Goal: Transaction & Acquisition: Purchase product/service

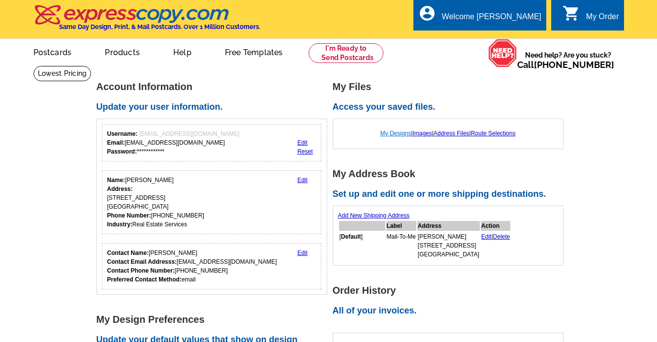
click at [400, 134] on link "My Designs" at bounding box center [395, 133] width 31 height 7
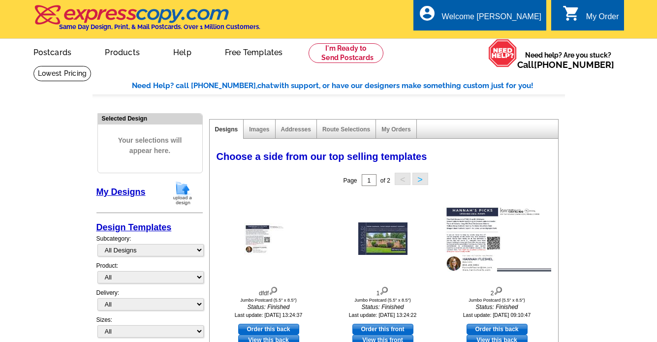
click at [188, 197] on img at bounding box center [183, 193] width 26 height 25
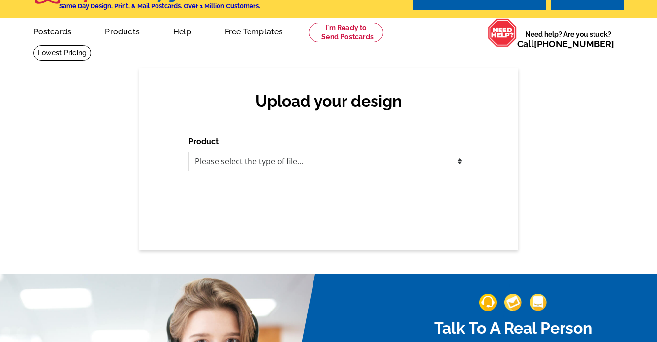
scroll to position [22, 0]
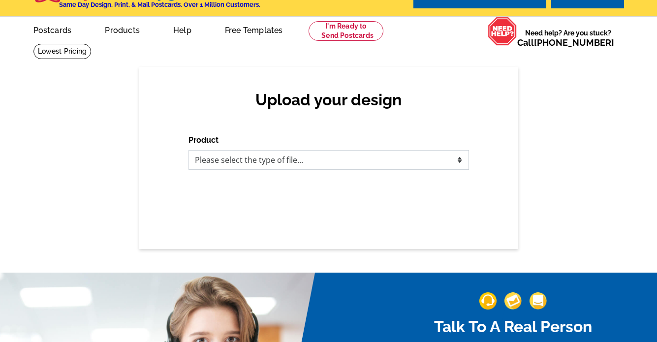
select select "1"
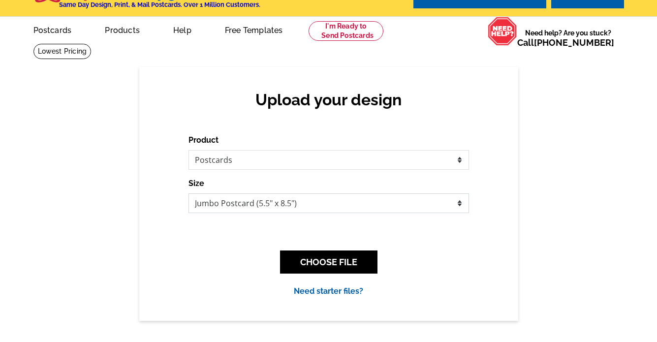
select select "1"
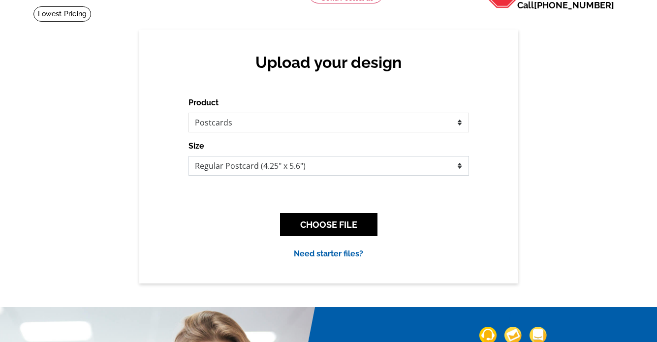
scroll to position [64, 0]
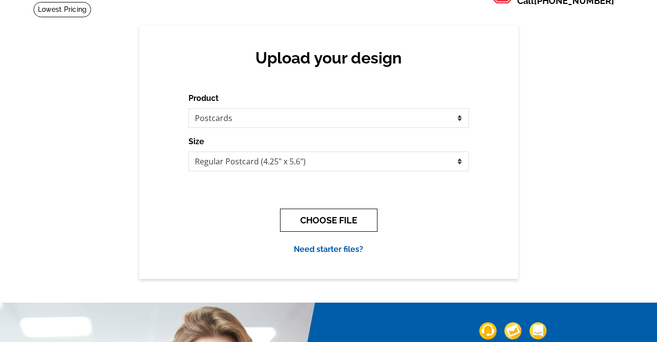
click at [302, 222] on button "CHOOSE FILE" at bounding box center [328, 220] width 97 height 23
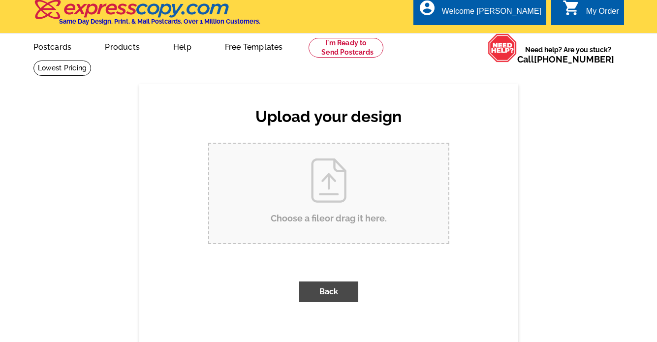
scroll to position [0, 0]
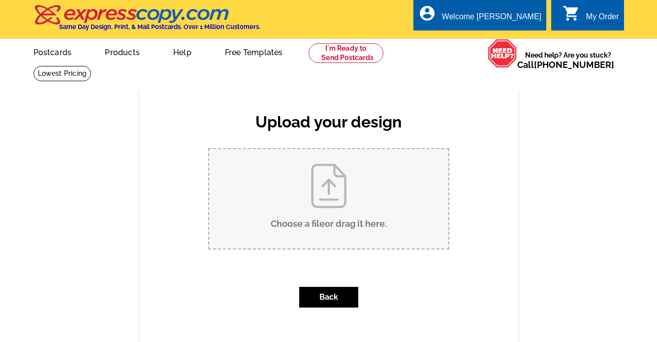
click at [319, 219] on input "Choose a file or drag it here ." at bounding box center [328, 198] width 239 height 99
type input "C:\fakepath\1.jpg"
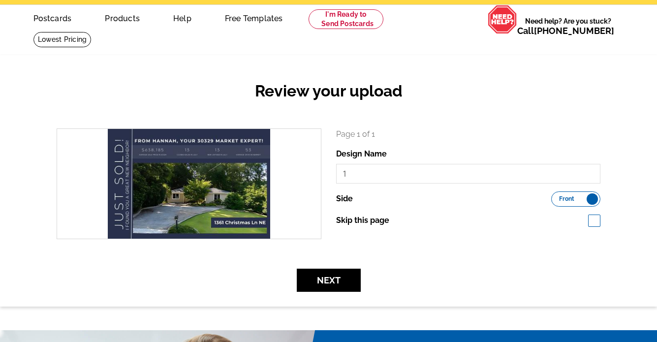
scroll to position [31, 1]
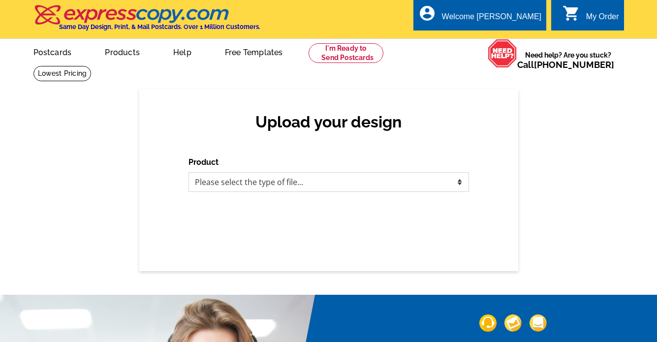
select select "1"
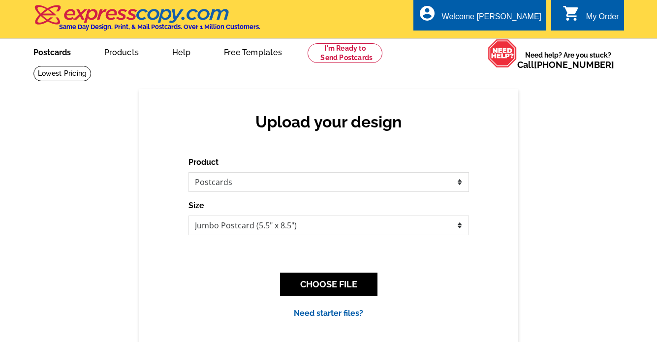
click at [76, 53] on link "Postcards" at bounding box center [52, 51] width 69 height 23
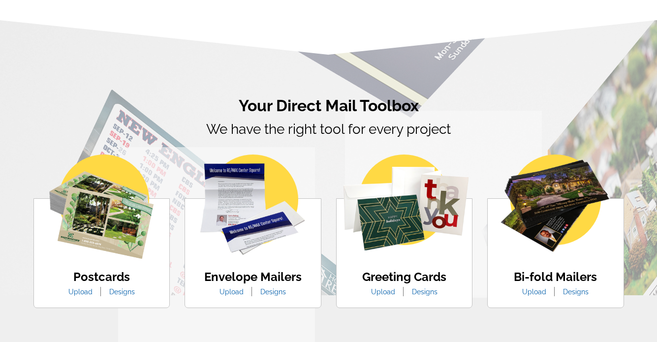
scroll to position [498, 0]
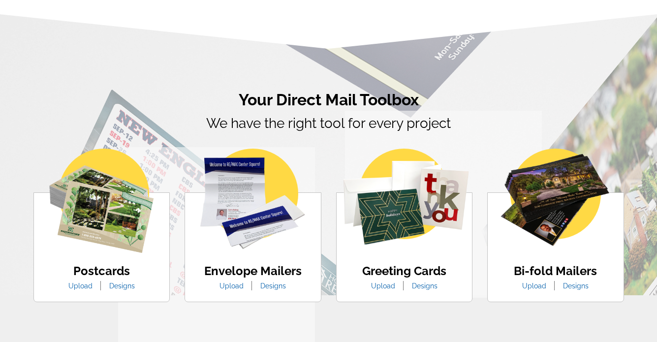
click at [88, 287] on link "Upload" at bounding box center [80, 286] width 39 height 8
click at [88, 285] on link "Upload" at bounding box center [80, 286] width 39 height 8
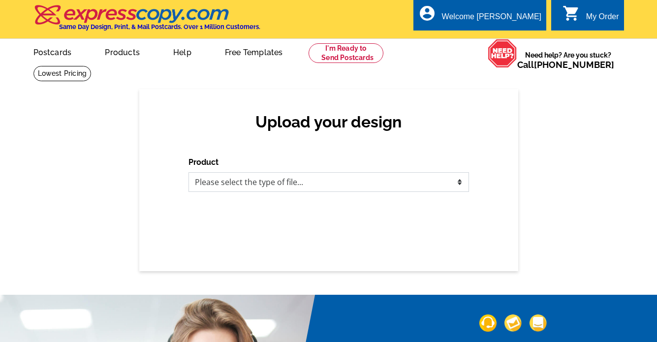
select select "1"
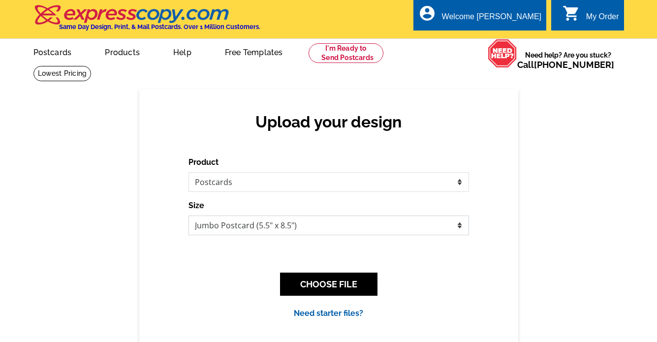
select select "1"
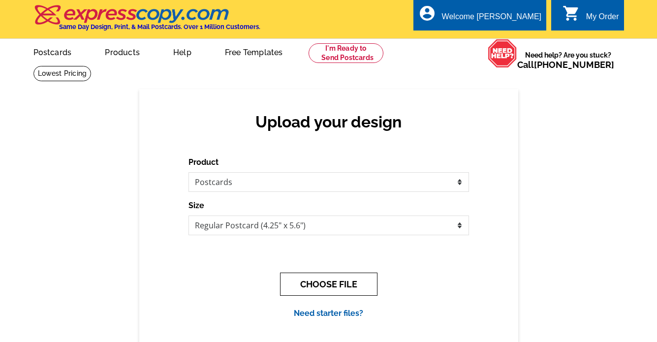
click at [316, 288] on button "CHOOSE FILE" at bounding box center [328, 284] width 97 height 23
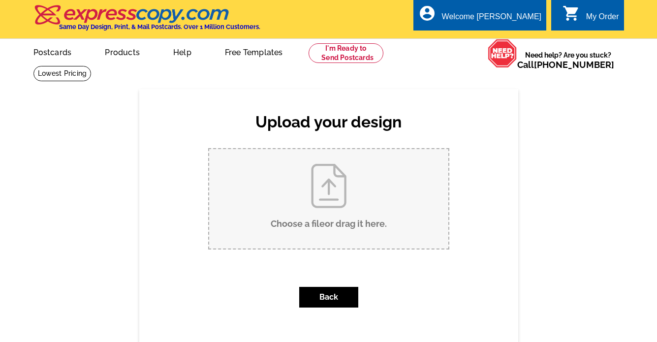
click at [317, 204] on input "Choose a file or drag it here ." at bounding box center [328, 198] width 239 height 99
type input "C:\fakepath\1.jpg"
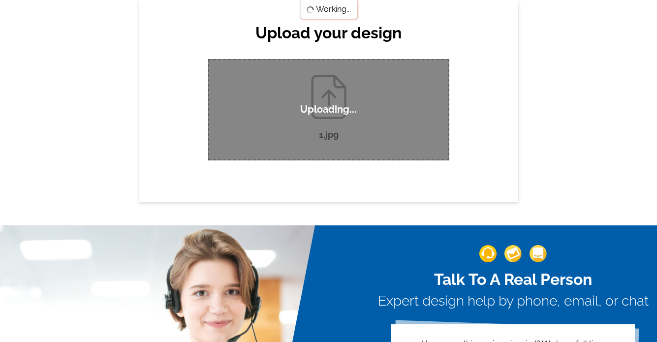
scroll to position [89, 0]
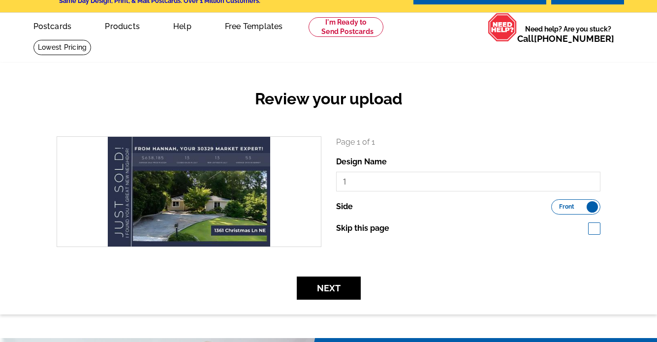
scroll to position [30, 0]
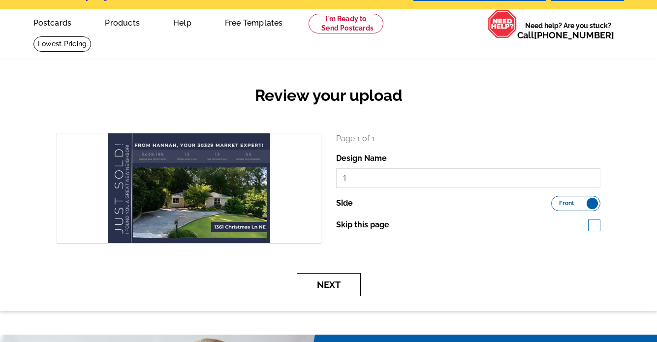
click at [341, 281] on button "Next" at bounding box center [329, 284] width 64 height 23
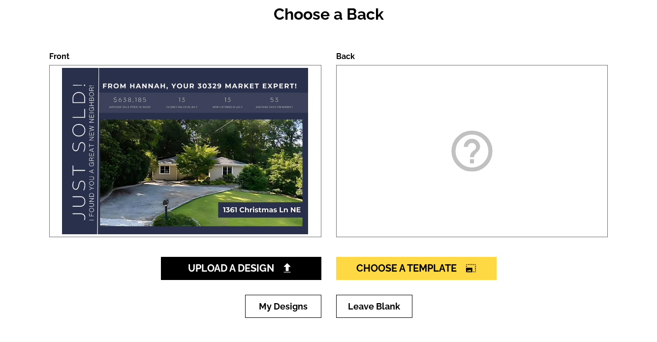
scroll to position [113, 0]
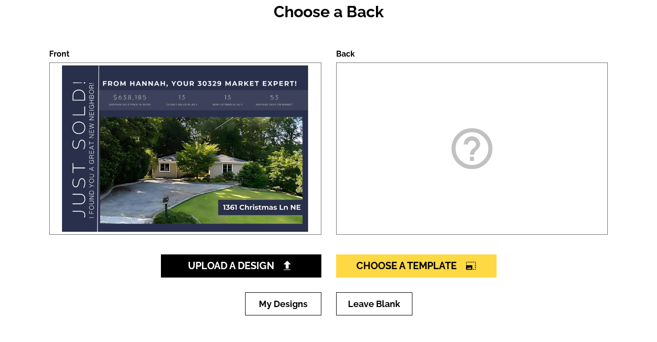
click at [431, 173] on div "help_outline" at bounding box center [472, 149] width 272 height 172
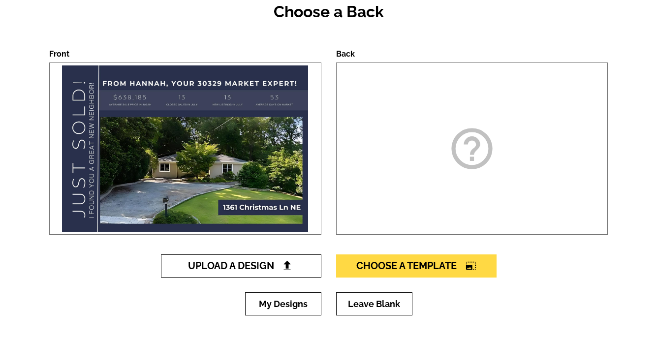
click at [302, 267] on link "Upload A Design" at bounding box center [241, 265] width 160 height 23
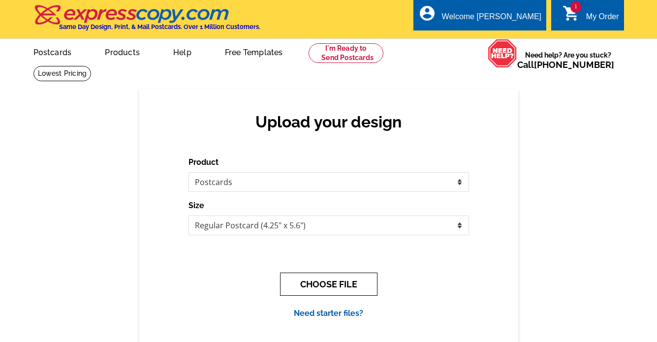
click at [313, 285] on button "CHOOSE FILE" at bounding box center [328, 284] width 97 height 23
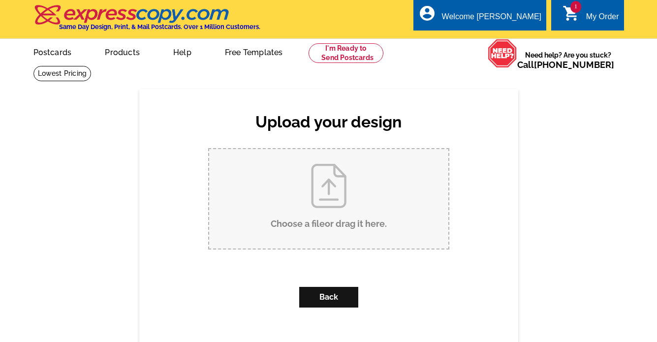
click at [330, 213] on input "Choose a file or drag it here ." at bounding box center [328, 198] width 239 height 99
type input "C:\fakepath\2.jpg"
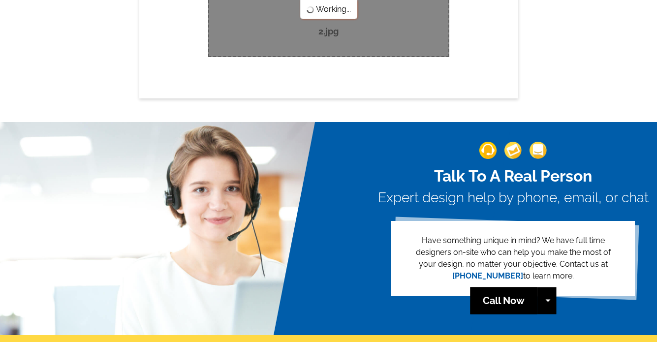
scroll to position [195, 0]
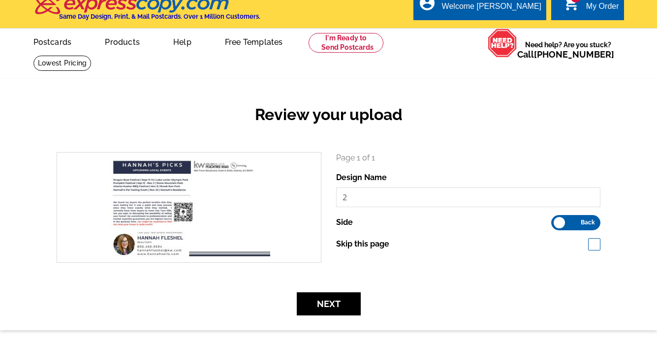
scroll to position [9, 0]
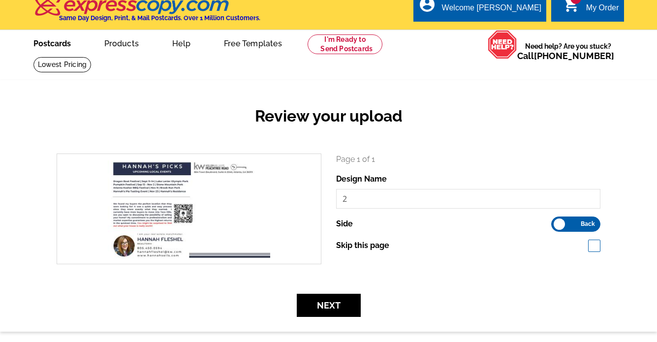
click at [67, 37] on link "Postcards" at bounding box center [52, 42] width 69 height 23
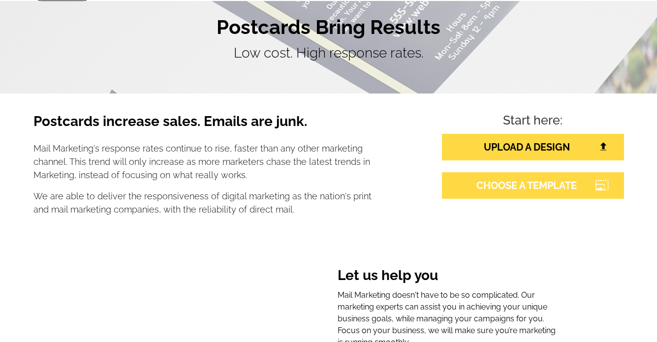
scroll to position [178, 0]
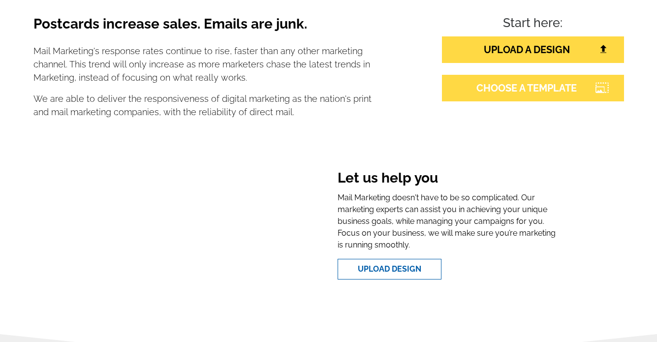
click at [494, 87] on link "CHOOSE A TEMPLATE" at bounding box center [533, 88] width 182 height 27
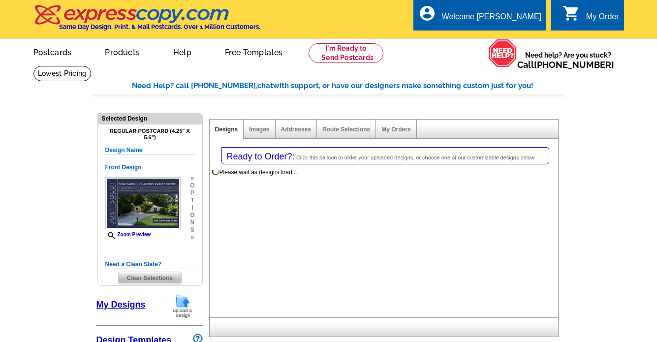
select select "1"
select select "back"
select select "785"
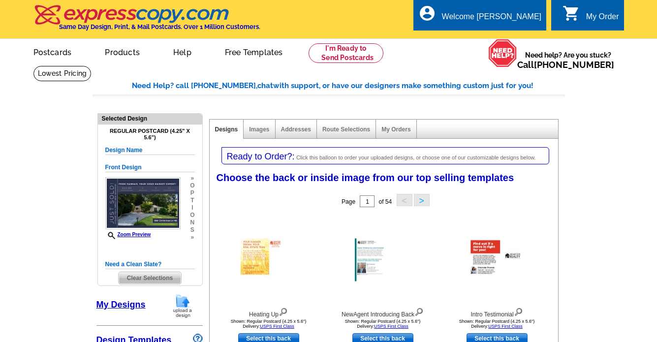
click at [398, 133] on div "My Orders" at bounding box center [396, 129] width 40 height 19
click at [397, 126] on link "My Orders" at bounding box center [395, 129] width 29 height 7
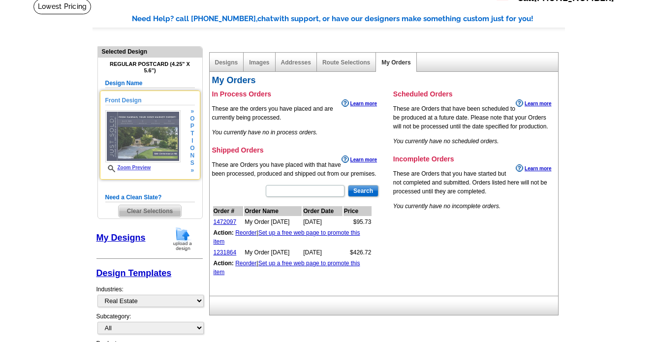
scroll to position [72, 0]
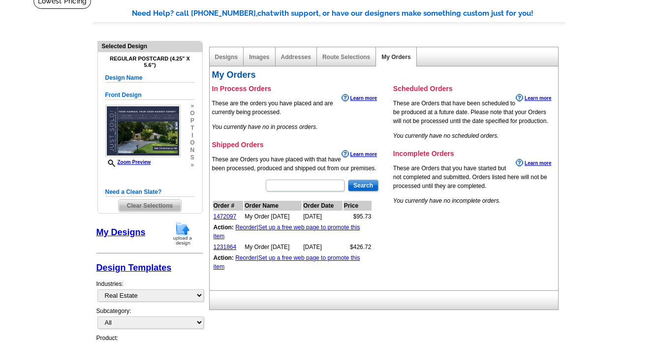
click at [174, 72] on div "Regular Postcard (4.25" x 5.6") Design Name Front Design Zoom Preview » o p t i…" at bounding box center [150, 134] width 90 height 157
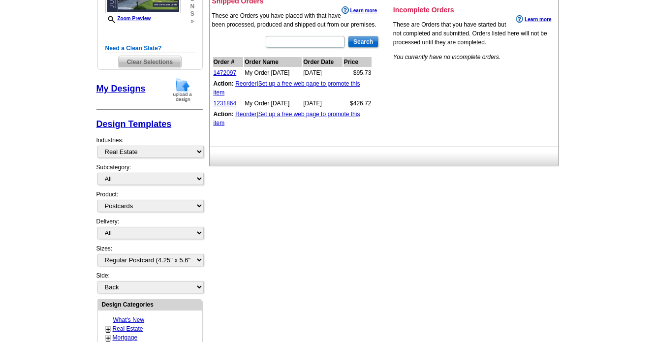
scroll to position [79, 0]
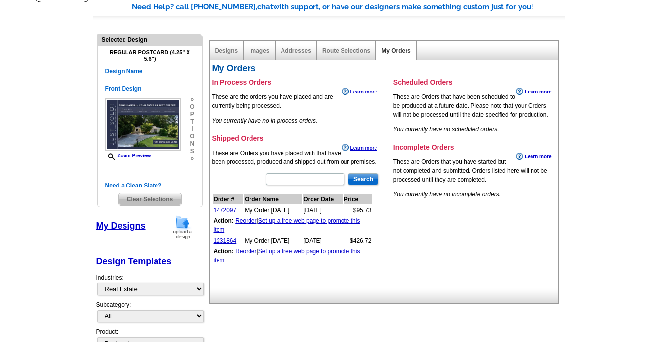
click at [131, 219] on div "My Designs" at bounding box center [149, 229] width 106 height 29
click at [131, 221] on link "My Designs" at bounding box center [120, 226] width 49 height 10
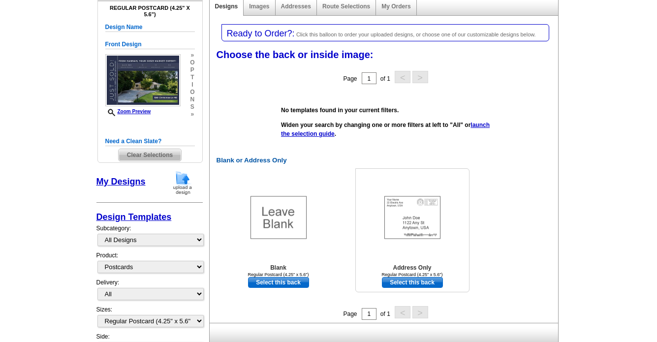
scroll to position [125, 0]
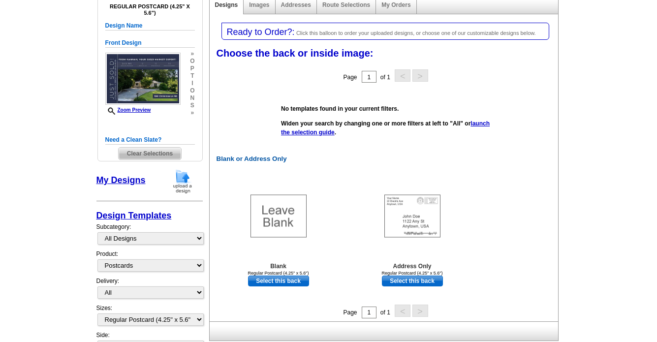
click at [130, 176] on link "My Designs" at bounding box center [120, 180] width 49 height 10
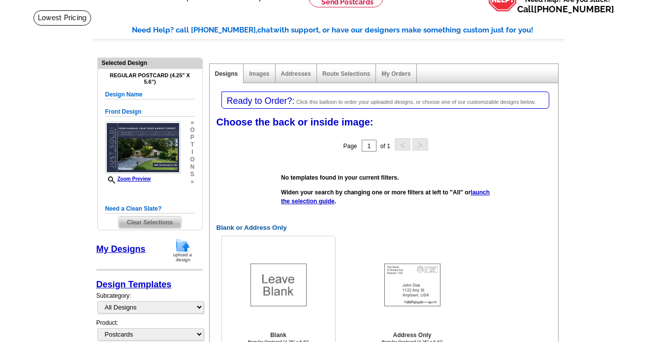
scroll to position [45, 0]
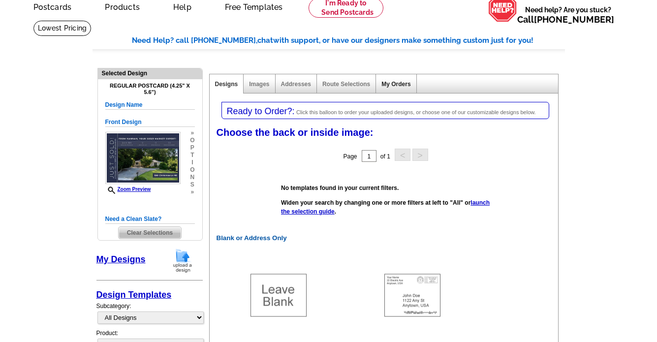
click at [400, 85] on link "My Orders" at bounding box center [395, 84] width 29 height 7
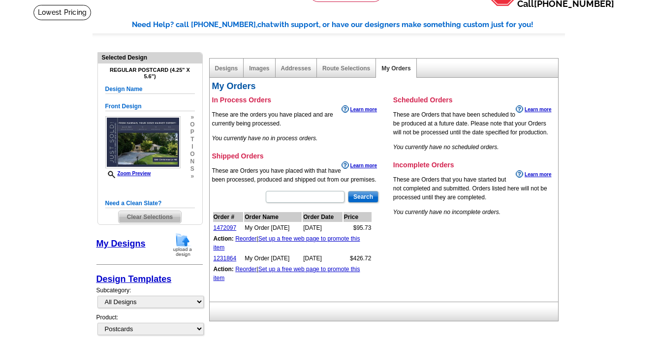
scroll to position [64, 0]
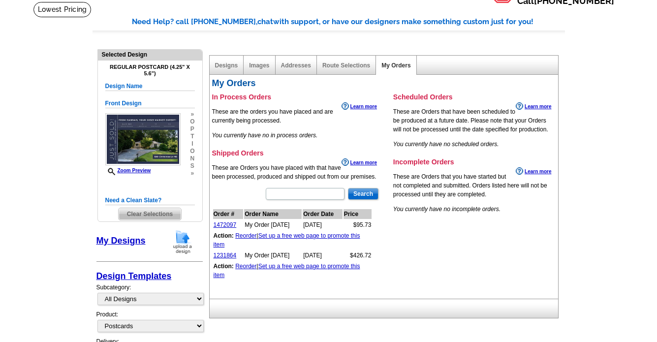
click at [248, 233] on link "Reorder" at bounding box center [245, 235] width 21 height 7
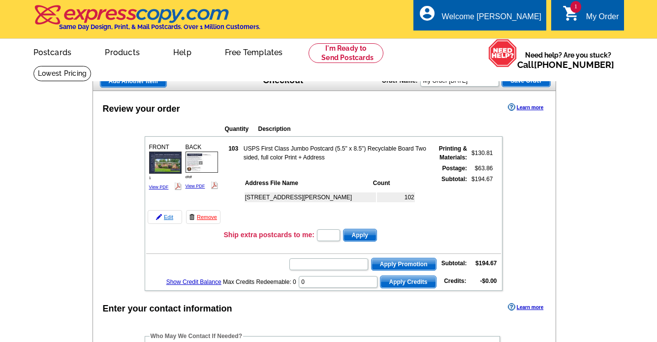
click at [161, 216] on img at bounding box center [159, 217] width 6 height 6
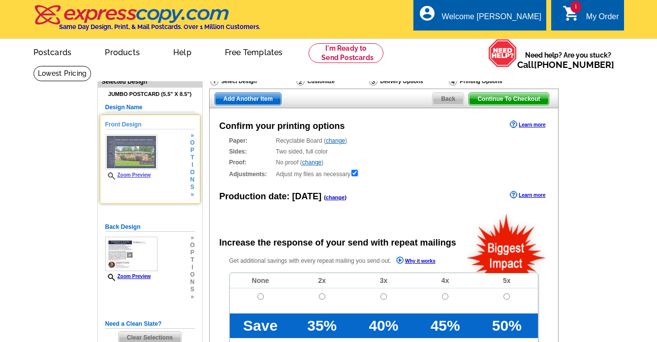
radio input "false"
click at [168, 172] on div "Front Design Zoom Preview » o p t i o n s »" at bounding box center [150, 159] width 90 height 78
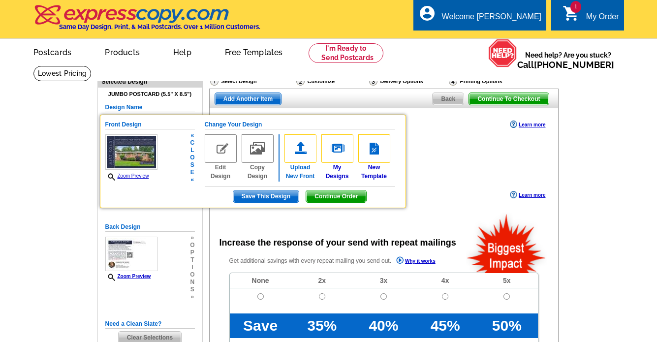
click at [290, 146] on img at bounding box center [300, 148] width 32 height 29
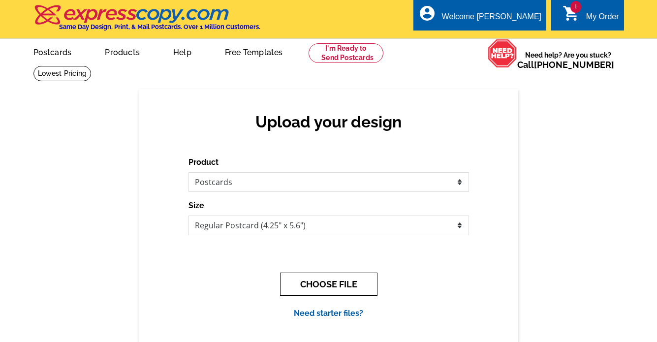
click at [346, 286] on button "CHOOSE FILE" at bounding box center [328, 284] width 97 height 23
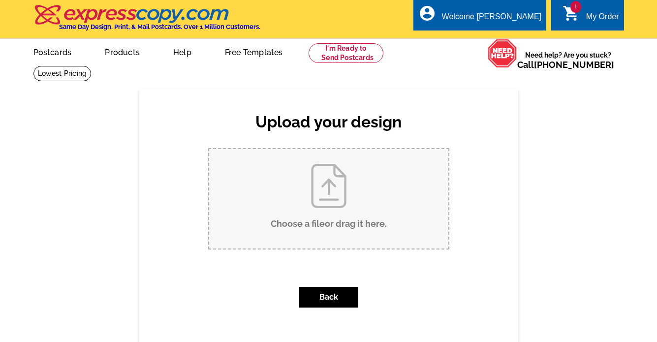
click at [345, 222] on input "Choose a file or drag it here ." at bounding box center [328, 198] width 239 height 99
type input "C:\fakepath\1.jpg"
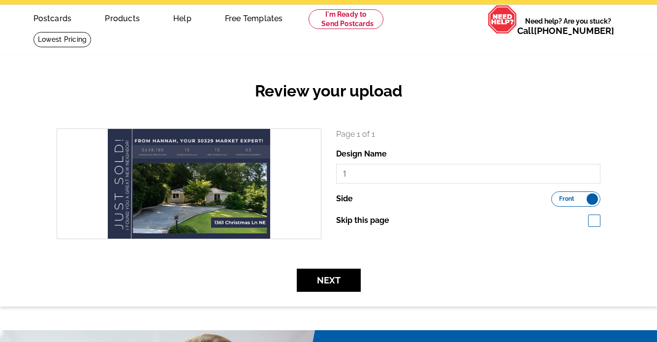
scroll to position [44, 0]
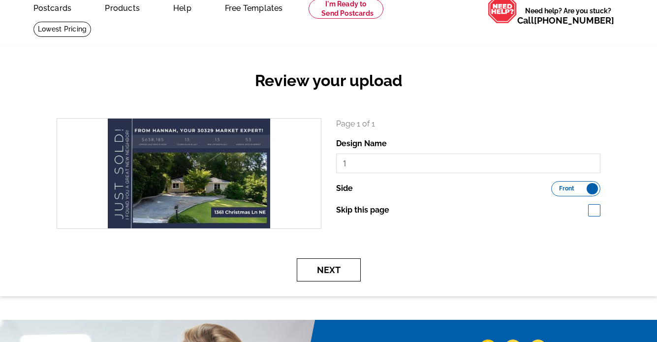
click at [348, 267] on button "Next" at bounding box center [329, 269] width 64 height 23
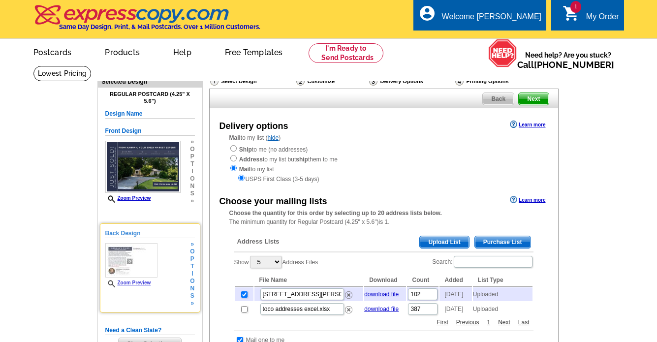
click at [132, 260] on img at bounding box center [131, 260] width 52 height 34
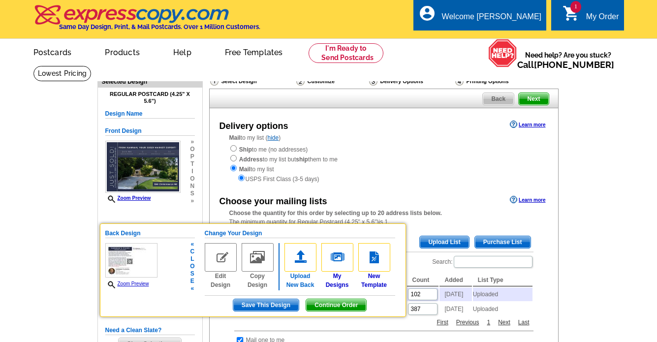
click at [299, 260] on img at bounding box center [300, 257] width 32 height 29
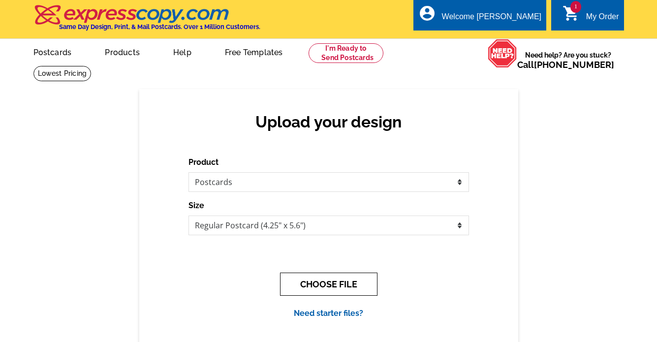
click at [316, 277] on button "CHOOSE FILE" at bounding box center [328, 284] width 97 height 23
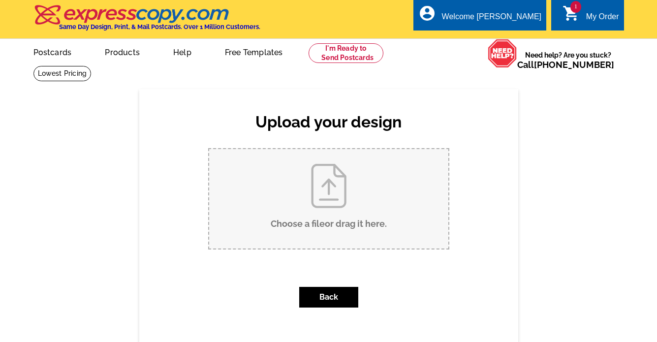
click at [327, 230] on input "Choose a file or drag it here ." at bounding box center [328, 198] width 239 height 99
type input "C:\fakepath\2.jpg"
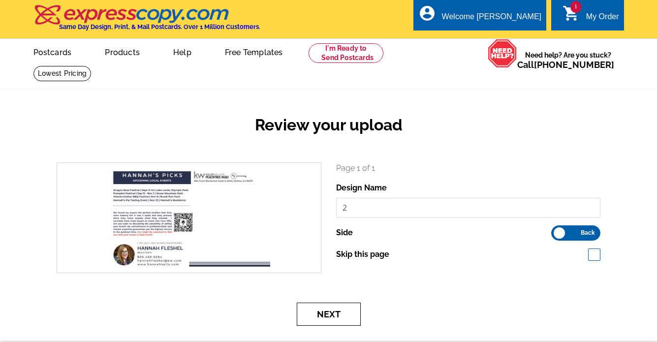
click at [349, 309] on button "Next" at bounding box center [329, 314] width 64 height 23
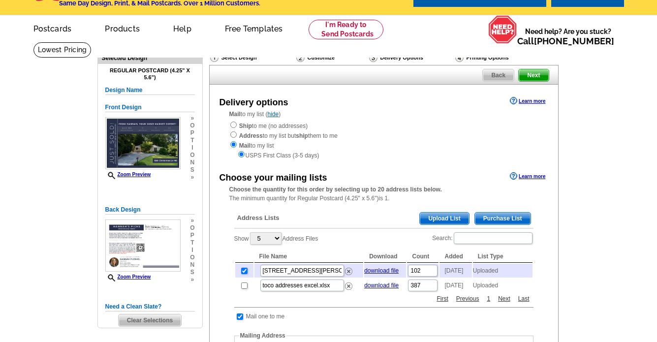
scroll to position [39, 0]
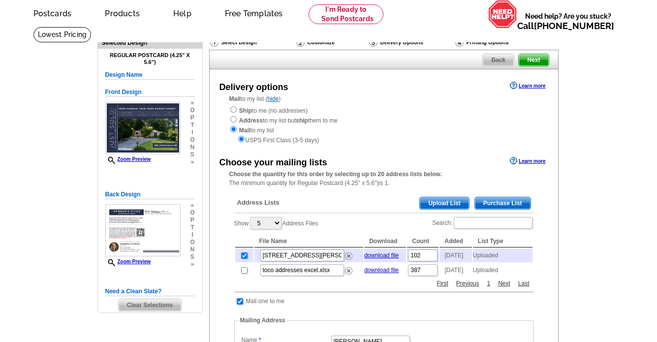
click at [440, 197] on span "Upload List" at bounding box center [444, 203] width 49 height 12
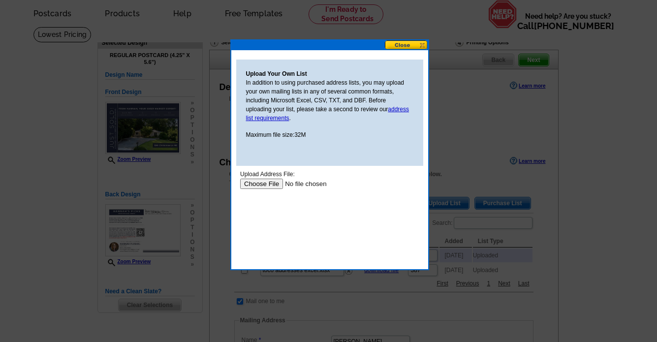
scroll to position [0, 0]
click at [266, 184] on input "file" at bounding box center [302, 184] width 125 height 10
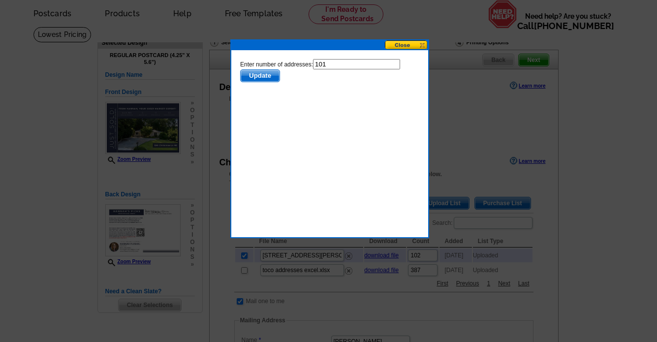
click at [261, 78] on span "Update" at bounding box center [259, 76] width 39 height 12
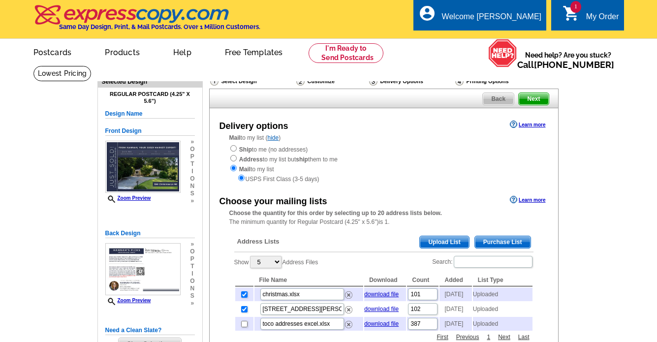
scroll to position [39, 0]
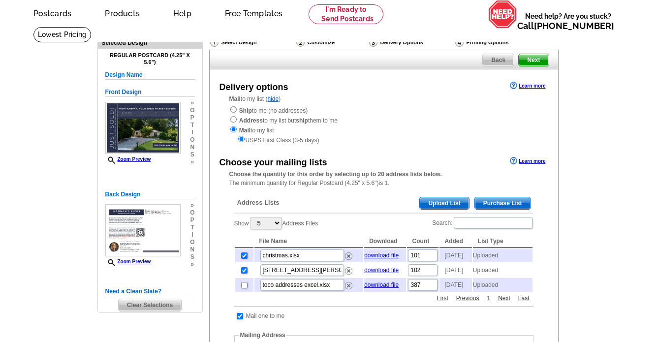
click at [245, 272] on input "checkbox" at bounding box center [244, 270] width 6 height 6
checkbox input "false"
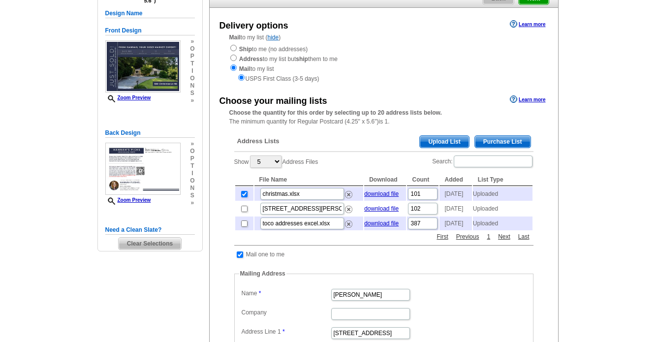
scroll to position [100, 0]
click at [389, 209] on link "download file" at bounding box center [381, 209] width 34 height 7
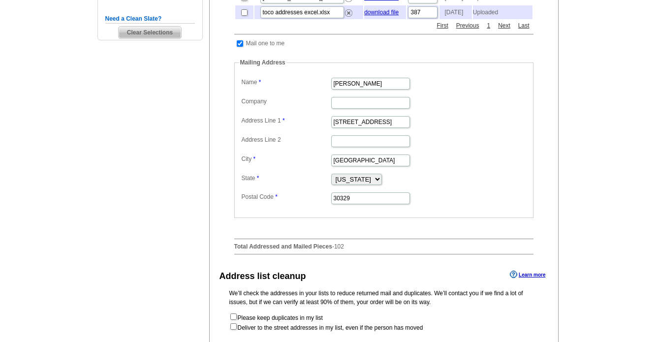
scroll to position [362, 0]
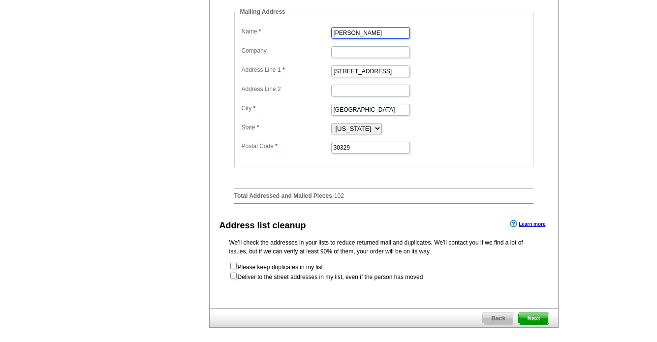
click at [358, 39] on input "Hannah fleshel" at bounding box center [370, 33] width 79 height 12
type input "Hannah Fleshel"
click at [442, 87] on dl "Label Mail-To-Me Name Hannah Fleshel Company Address Line 1 1582 Nantahalla Cou…" at bounding box center [383, 90] width 289 height 130
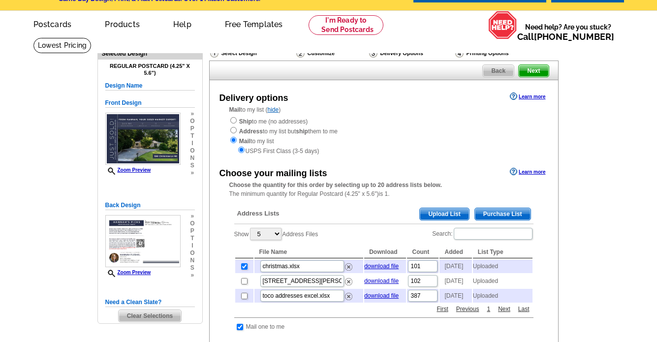
scroll to position [27, 0]
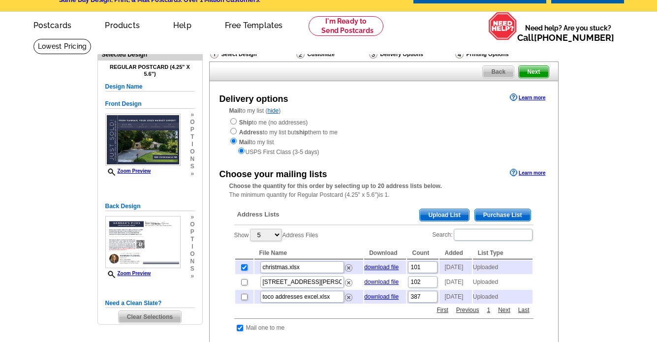
click at [539, 75] on span "Next" at bounding box center [534, 72] width 30 height 12
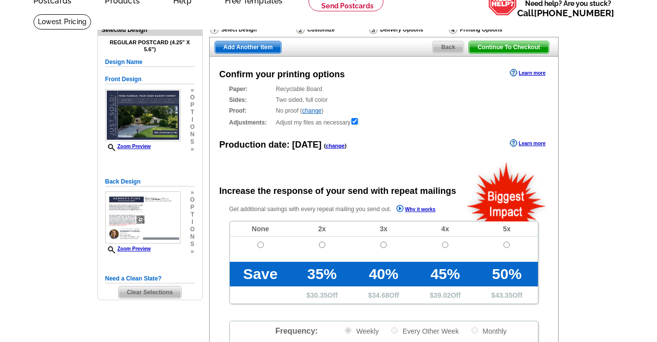
radio input "false"
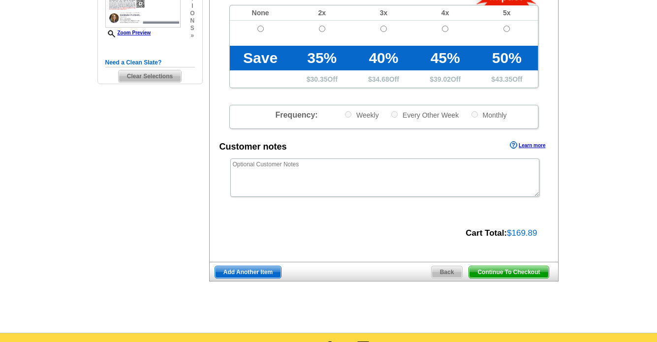
scroll to position [270, 0]
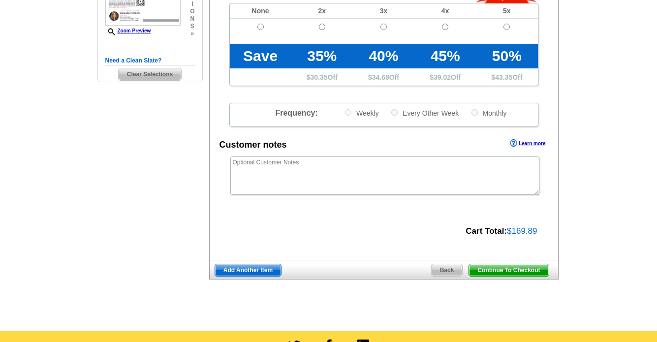
click at [480, 267] on span "Continue To Checkout" at bounding box center [508, 270] width 79 height 12
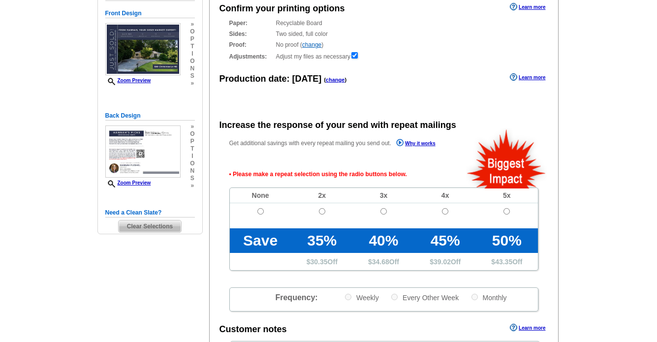
scroll to position [119, 0]
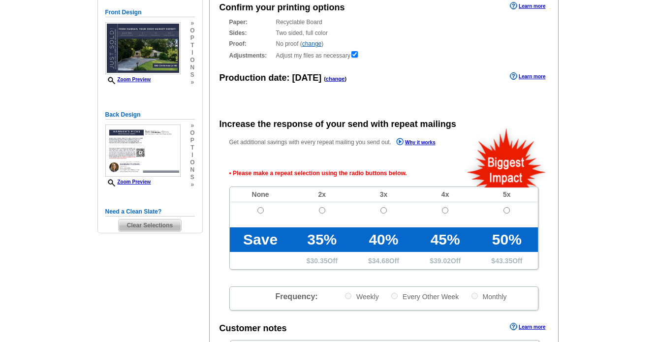
click at [257, 210] on td at bounding box center [261, 214] width 62 height 25
click at [260, 211] on input "radio" at bounding box center [260, 210] width 6 height 6
radio input "true"
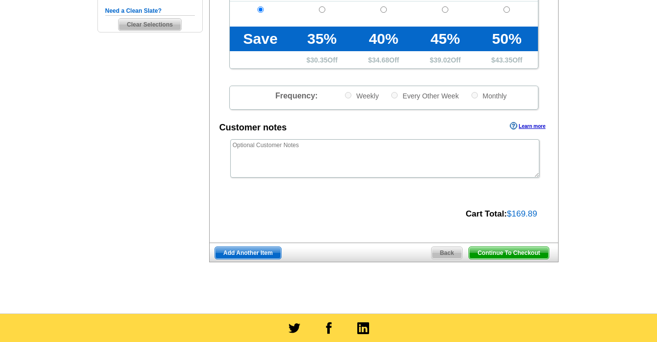
scroll to position [327, 0]
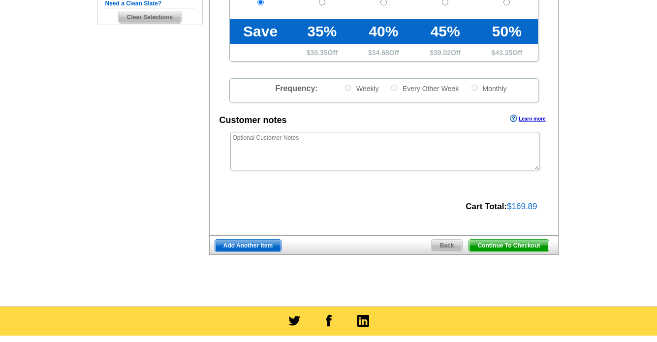
click at [498, 244] on span "Continue To Checkout" at bounding box center [508, 246] width 79 height 12
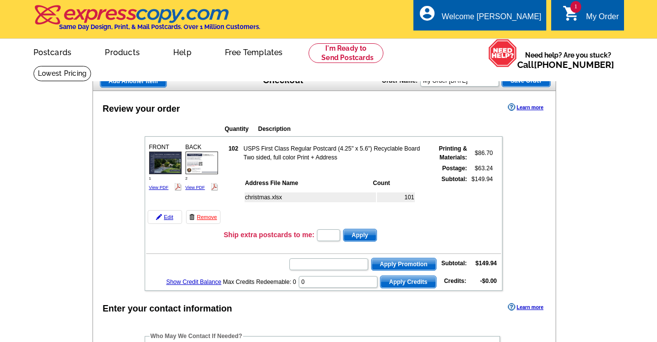
scroll to position [13, 0]
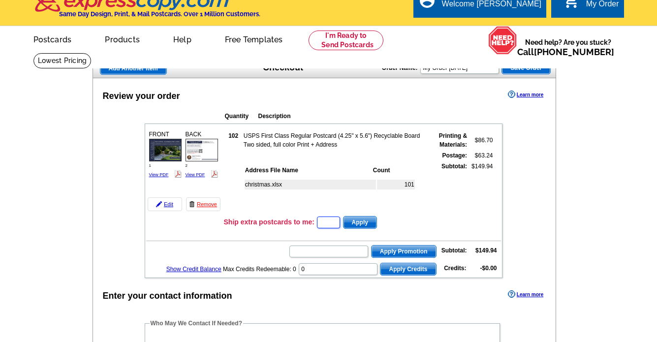
click at [333, 221] on input "text" at bounding box center [328, 223] width 23 height 12
click at [323, 254] on input "text" at bounding box center [328, 252] width 79 height 12
click at [318, 253] on input "text" at bounding box center [328, 252] width 79 height 12
click at [315, 251] on input "text" at bounding box center [328, 252] width 79 height 12
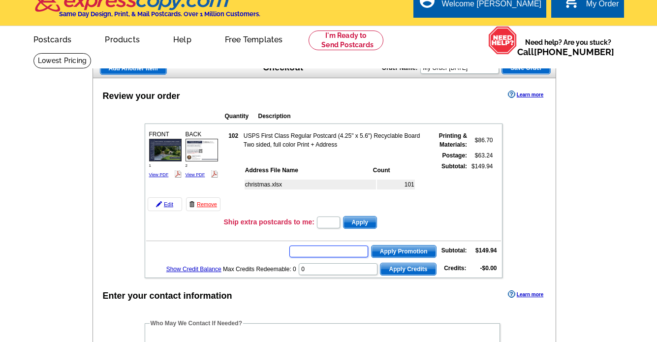
paste input "SMS50m"
type input "SMS50m"
click at [422, 252] on span "Apply Promotion" at bounding box center [404, 252] width 64 height 12
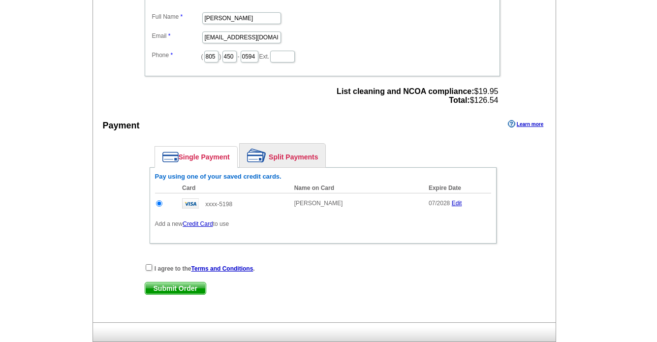
scroll to position [384, 0]
click at [484, 100] on span "List cleaning and NCOA compliance: $19.95 Total: $126.54" at bounding box center [417, 96] width 161 height 18
drag, startPoint x: 472, startPoint y: 99, endPoint x: 497, endPoint y: 101, distance: 25.1
click at [497, 101] on span "List cleaning and NCOA compliance: $19.95 Total: $126.54" at bounding box center [417, 96] width 161 height 18
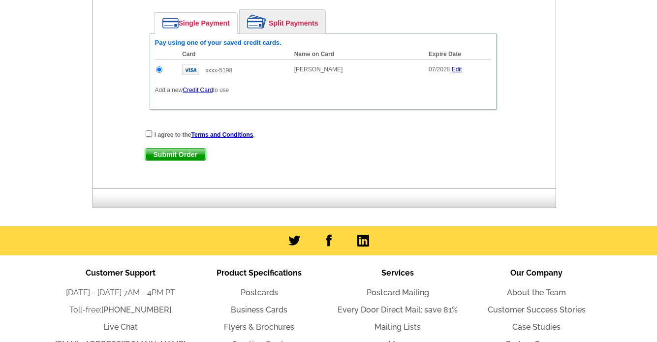
scroll to position [514, 0]
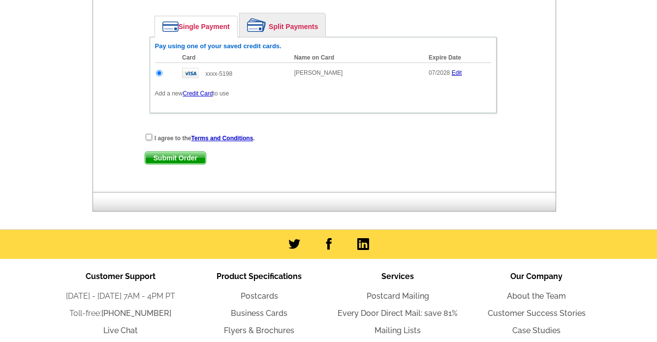
click at [151, 138] on input "checkbox" at bounding box center [149, 137] width 6 height 6
checkbox input "true"
click at [190, 161] on span "Submit Order" at bounding box center [175, 158] width 61 height 12
